Goal: Task Accomplishment & Management: Use online tool/utility

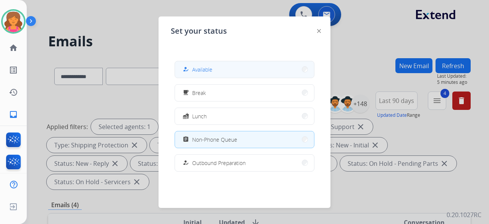
click at [222, 62] on button "how_to_reg Available" at bounding box center [244, 69] width 139 height 16
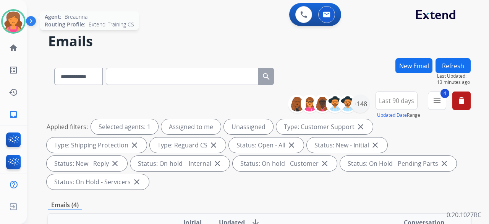
click at [21, 26] on img at bounding box center [13, 21] width 21 height 21
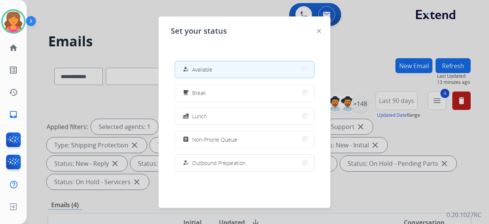
click at [134, 20] on div at bounding box center [244, 112] width 489 height 224
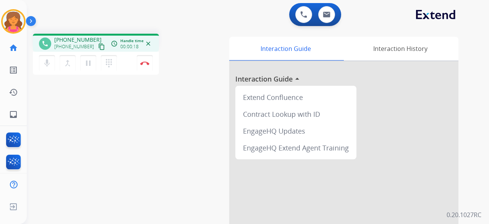
click at [98, 43] on mat-icon "content_copy" at bounding box center [101, 46] width 7 height 7
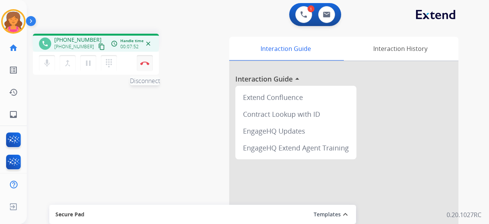
click at [143, 65] on button "Disconnect" at bounding box center [145, 63] width 16 height 16
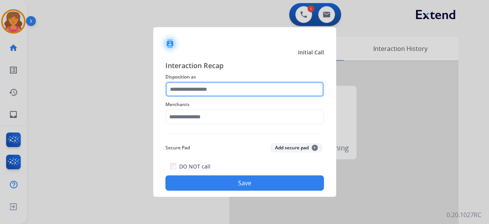
click at [190, 90] on input "text" at bounding box center [245, 88] width 159 height 15
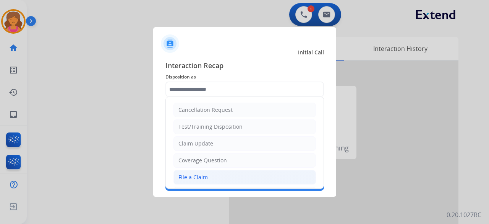
click at [198, 171] on li "File a Claim" at bounding box center [245, 177] width 143 height 15
type input "**********"
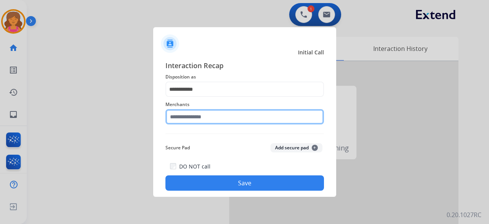
click at [213, 122] on div "Merchants" at bounding box center [245, 112] width 159 height 31
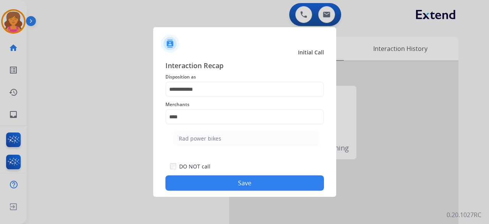
click at [209, 131] on ul "Rad power bikes" at bounding box center [247, 140] width 150 height 26
click at [209, 131] on li "Rad power bikes" at bounding box center [247, 138] width 146 height 15
type input "**********"
click at [234, 188] on button "Save" at bounding box center [245, 182] width 159 height 15
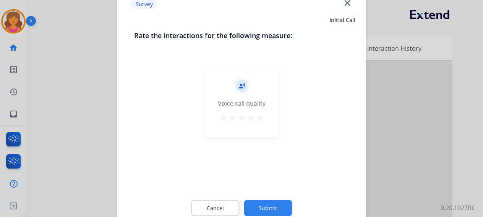
click at [261, 122] on button "star" at bounding box center [259, 118] width 9 height 11
click at [262, 201] on button "Submit" at bounding box center [268, 208] width 48 height 16
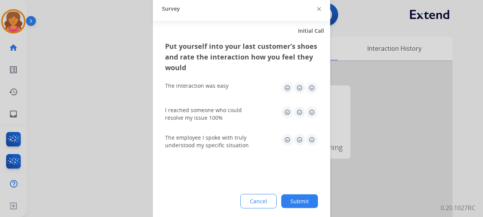
click at [311, 92] on img at bounding box center [312, 88] width 12 height 12
click at [310, 107] on img at bounding box center [312, 112] width 12 height 12
click at [312, 142] on img at bounding box center [312, 140] width 12 height 12
drag, startPoint x: 299, startPoint y: 197, endPoint x: 299, endPoint y: 190, distance: 6.9
click at [299, 197] on button "Submit" at bounding box center [299, 202] width 37 height 14
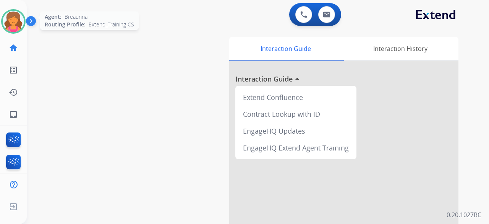
click at [16, 19] on img at bounding box center [13, 21] width 21 height 21
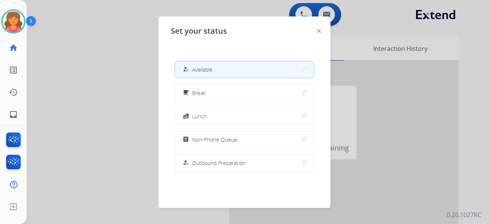
click at [92, 63] on div at bounding box center [244, 112] width 489 height 224
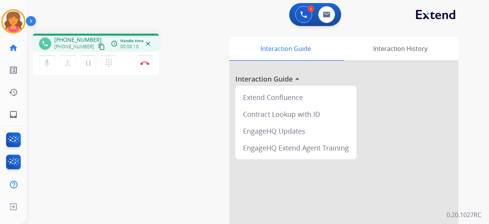
click at [98, 47] on mat-icon "content_copy" at bounding box center [101, 46] width 7 height 7
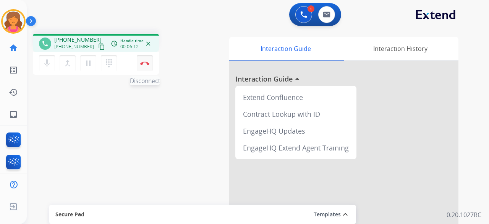
click at [143, 63] on img at bounding box center [144, 63] width 9 height 4
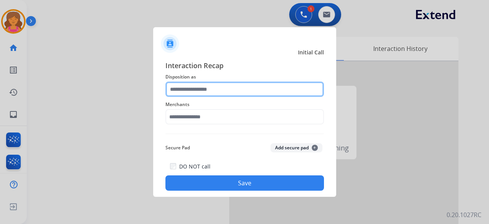
click at [214, 86] on input "text" at bounding box center [245, 88] width 159 height 15
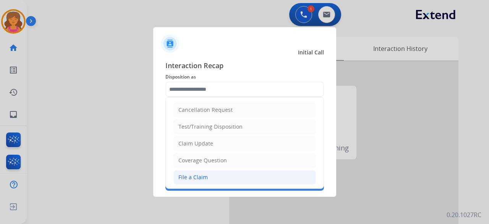
drag, startPoint x: 196, startPoint y: 178, endPoint x: 193, endPoint y: 145, distance: 33.0
click at [196, 178] on div "File a Claim" at bounding box center [192, 177] width 29 height 8
type input "**********"
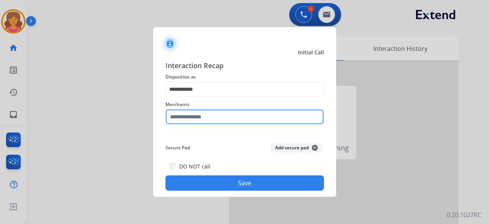
click at [191, 119] on input "text" at bounding box center [245, 116] width 159 height 15
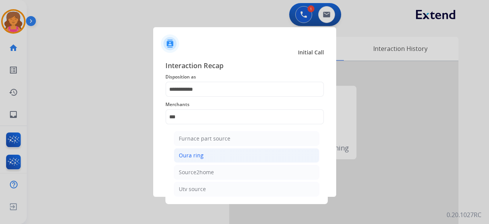
click at [201, 156] on div "Oura ring" at bounding box center [191, 155] width 25 height 8
type input "*********"
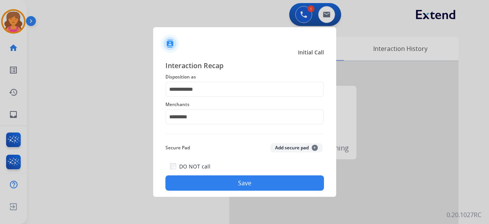
click at [200, 181] on button "Save" at bounding box center [245, 182] width 159 height 15
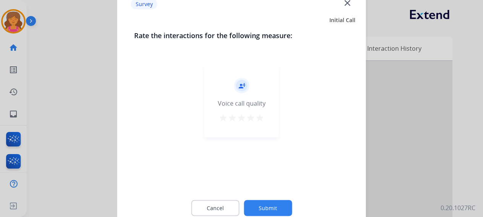
drag, startPoint x: 260, startPoint y: 118, endPoint x: 258, endPoint y: 131, distance: 12.8
click at [261, 118] on mat-icon "star" at bounding box center [259, 117] width 9 height 9
click at [272, 209] on button "Submit" at bounding box center [268, 208] width 48 height 16
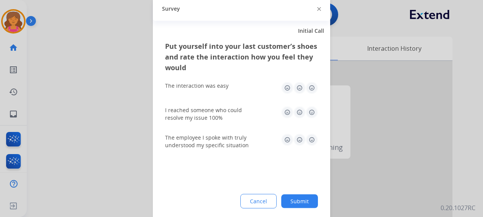
click at [313, 88] on img at bounding box center [312, 88] width 12 height 12
drag, startPoint x: 312, startPoint y: 112, endPoint x: 311, endPoint y: 120, distance: 8.9
click at [312, 112] on img at bounding box center [312, 112] width 12 height 12
drag, startPoint x: 312, startPoint y: 132, endPoint x: 312, endPoint y: 139, distance: 6.5
click at [312, 133] on div "The employee I spoke with truly understood my specific situation" at bounding box center [241, 142] width 153 height 28
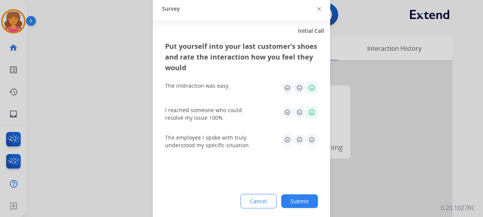
click at [313, 142] on img at bounding box center [312, 140] width 12 height 12
click at [302, 200] on button "Submit" at bounding box center [299, 202] width 37 height 14
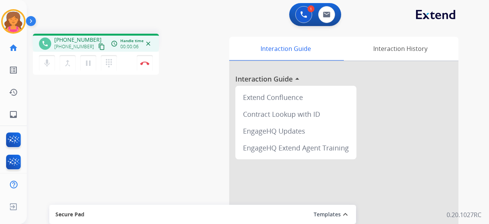
click at [98, 44] on mat-icon "content_copy" at bounding box center [101, 46] width 7 height 7
click at [145, 65] on button "Disconnect" at bounding box center [145, 63] width 16 height 16
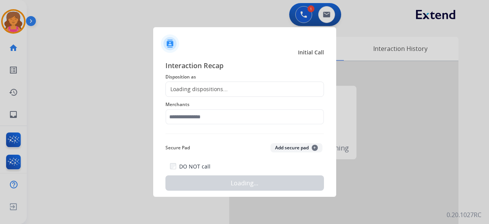
click at [206, 91] on div "Loading dispositions..." at bounding box center [197, 89] width 62 height 8
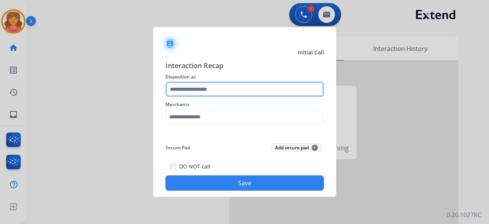
click at [208, 89] on input "text" at bounding box center [245, 88] width 159 height 15
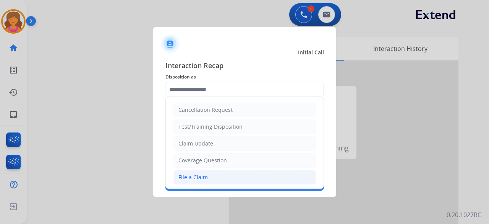
click at [219, 175] on li "File a Claim" at bounding box center [245, 177] width 143 height 15
type input "**********"
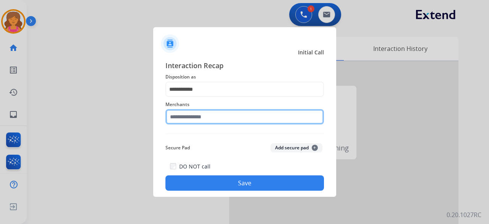
click at [206, 119] on input "text" at bounding box center [245, 116] width 159 height 15
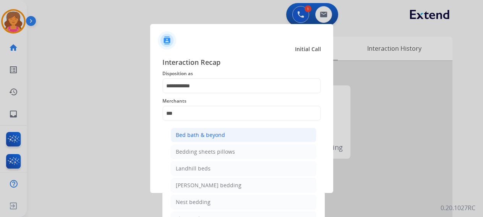
click at [188, 140] on li "Bed bath & beyond" at bounding box center [244, 135] width 146 height 15
type input "**********"
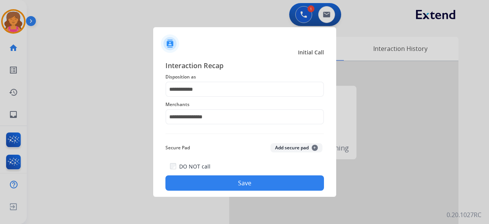
click at [208, 185] on button "Save" at bounding box center [245, 182] width 159 height 15
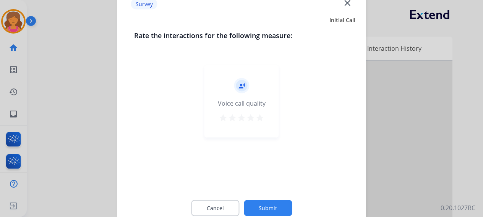
click at [258, 117] on mat-icon "star" at bounding box center [259, 117] width 9 height 9
click at [265, 213] on button "Submit" at bounding box center [268, 208] width 48 height 16
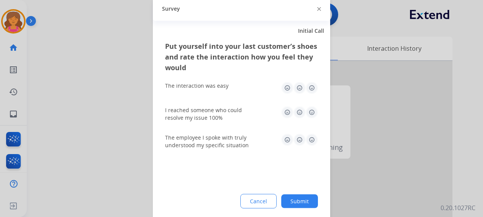
drag, startPoint x: 310, startPoint y: 91, endPoint x: 310, endPoint y: 96, distance: 4.2
click at [310, 91] on img at bounding box center [312, 88] width 12 height 12
click at [312, 111] on img at bounding box center [312, 112] width 12 height 12
click at [309, 138] on img at bounding box center [312, 140] width 12 height 12
click at [290, 199] on button "Submit" at bounding box center [299, 202] width 37 height 14
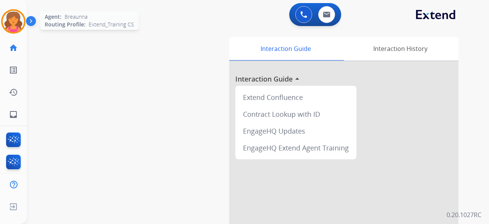
click at [21, 11] on div "Agent: [PERSON_NAME] Profile: Extend_Training CS" at bounding box center [13, 21] width 24 height 24
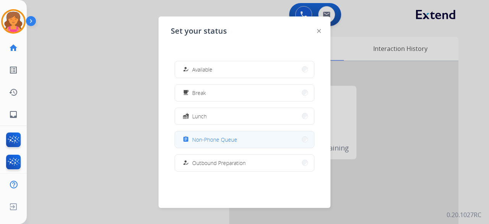
click at [211, 133] on button "assignment Non-Phone Queue" at bounding box center [244, 139] width 139 height 16
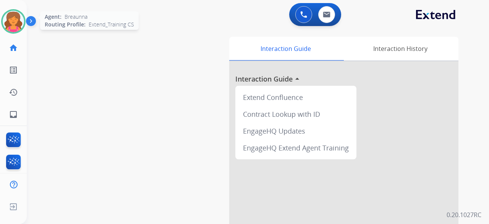
click at [10, 13] on img at bounding box center [13, 21] width 21 height 21
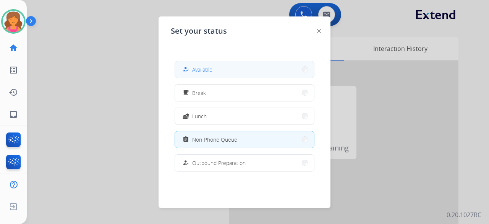
click at [216, 76] on button "how_to_reg Available" at bounding box center [244, 69] width 139 height 16
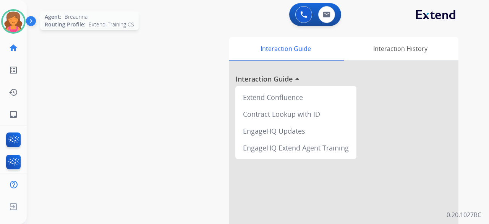
click at [21, 24] on img at bounding box center [13, 21] width 21 height 21
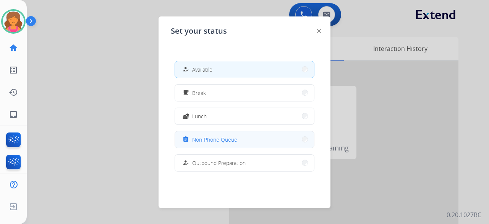
click at [205, 145] on button "assignment Non-Phone Queue" at bounding box center [244, 139] width 139 height 16
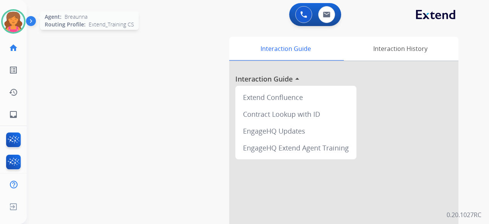
click at [23, 10] on div "Agent: [PERSON_NAME] Profile: Extend_Training CS" at bounding box center [13, 21] width 24 height 24
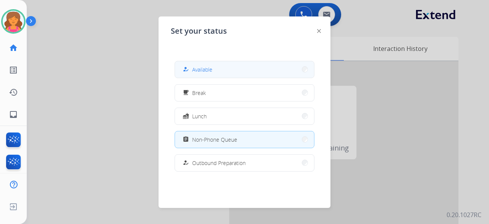
click at [226, 73] on button "how_to_reg Available" at bounding box center [244, 69] width 139 height 16
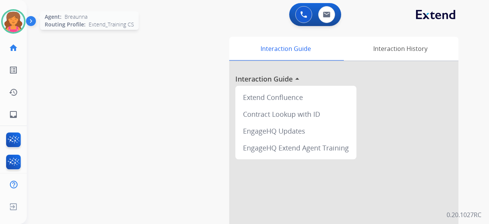
drag, startPoint x: 23, startPoint y: 24, endPoint x: 15, endPoint y: 20, distance: 8.7
click at [15, 20] on div at bounding box center [13, 21] width 24 height 24
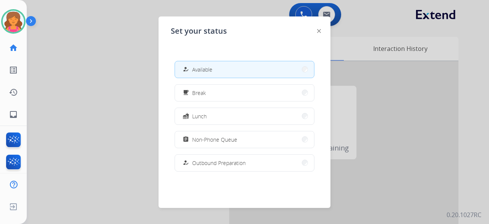
click at [62, 78] on div at bounding box center [244, 112] width 489 height 224
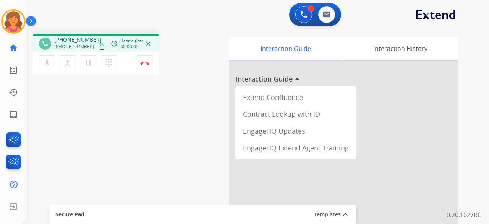
click at [98, 48] on mat-icon "content_copy" at bounding box center [101, 46] width 7 height 7
click at [143, 64] on img at bounding box center [144, 63] width 9 height 4
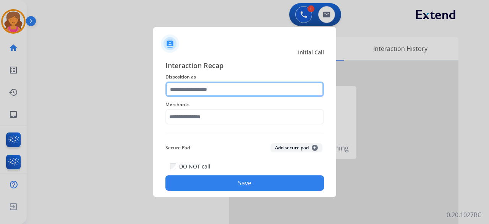
click at [209, 89] on input "text" at bounding box center [245, 88] width 159 height 15
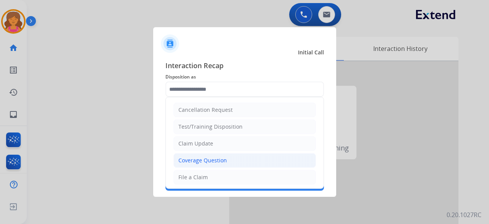
click at [209, 159] on div "Coverage Question" at bounding box center [202, 160] width 49 height 8
type input "**********"
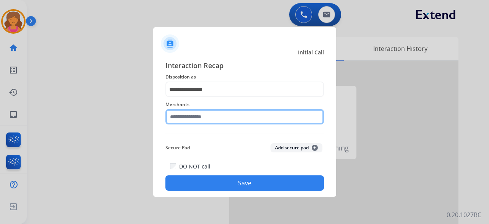
click at [204, 114] on input "text" at bounding box center [245, 116] width 159 height 15
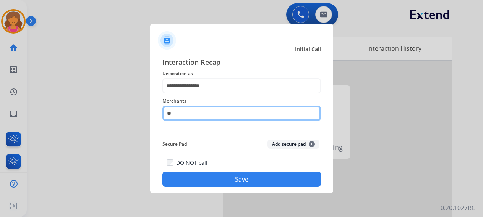
type input "*"
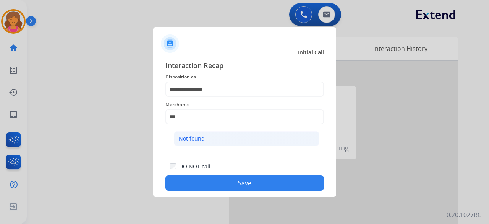
click at [225, 139] on li "Not found" at bounding box center [247, 138] width 146 height 15
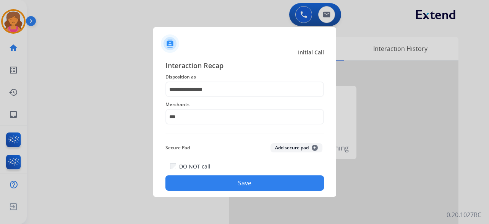
type input "*********"
click at [245, 184] on button "Save" at bounding box center [245, 182] width 159 height 15
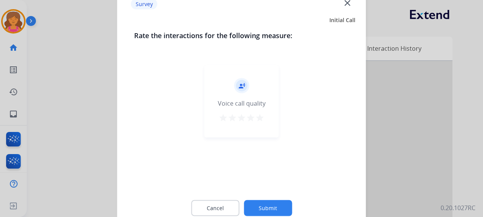
click at [257, 120] on mat-icon "star" at bounding box center [259, 117] width 9 height 9
click at [256, 203] on button "Submit" at bounding box center [268, 208] width 48 height 16
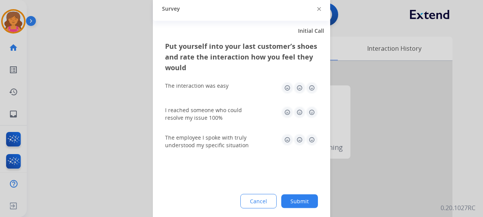
click at [312, 94] on img at bounding box center [312, 88] width 12 height 12
click at [311, 113] on img at bounding box center [312, 112] width 12 height 12
click at [312, 134] on img at bounding box center [312, 140] width 12 height 12
click at [294, 201] on button "Submit" at bounding box center [299, 202] width 37 height 14
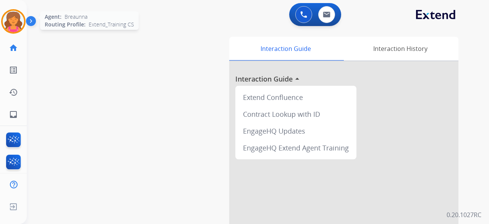
click at [10, 15] on img at bounding box center [13, 21] width 21 height 21
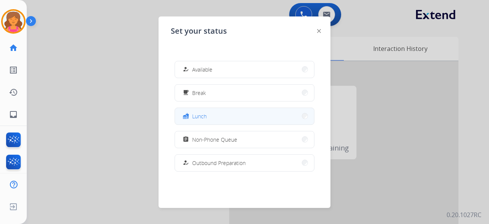
click at [199, 109] on button "fastfood Lunch" at bounding box center [244, 116] width 139 height 16
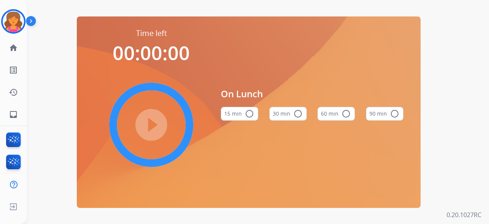
click at [334, 115] on button "60 min radio_button_unchecked" at bounding box center [336, 114] width 37 height 14
